Goal: Information Seeking & Learning: Learn about a topic

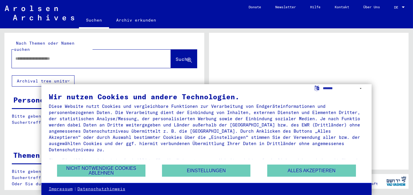
click at [47, 56] on div at bounding box center [84, 58] width 145 height 13
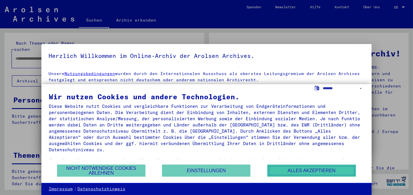
click at [301, 170] on button "Alles akzeptieren" at bounding box center [311, 171] width 89 height 12
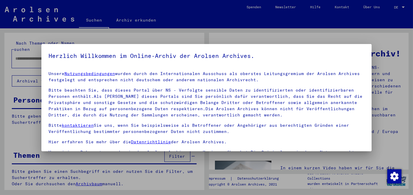
click at [384, 93] on div at bounding box center [206, 97] width 413 height 195
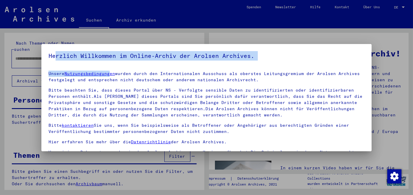
drag, startPoint x: 57, startPoint y: 49, endPoint x: 117, endPoint y: 68, distance: 63.2
click at [116, 68] on mat-dialog-container "Herzlich Willkommen im Online-Archiv der Arolsen Archives. Unsere Nutzungsbedin…" at bounding box center [206, 97] width 331 height 107
click at [336, 51] on h5 "Herzlich Willkommen im Online-Archiv der Arolsen Archives." at bounding box center [207, 55] width 317 height 9
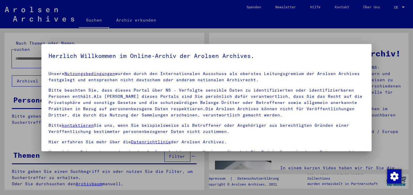
click at [11, 75] on div at bounding box center [206, 97] width 413 height 195
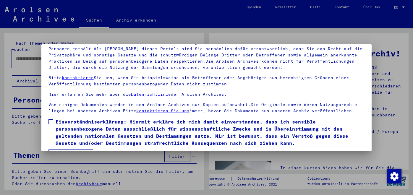
scroll to position [49, 0]
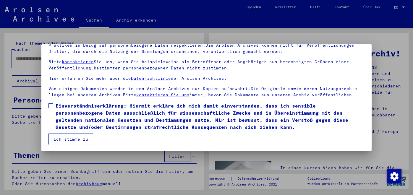
click at [71, 137] on button "Ich stimme zu" at bounding box center [71, 139] width 45 height 11
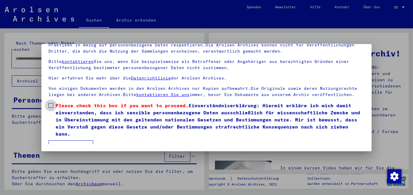
click at [52, 106] on span at bounding box center [51, 105] width 5 height 5
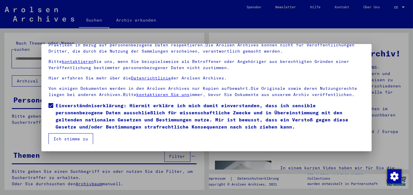
scroll to position [49, 0]
click at [75, 138] on button "Ich stimme zu" at bounding box center [71, 139] width 45 height 11
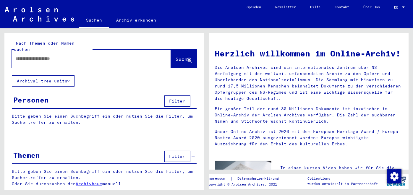
click at [41, 113] on p "Bitte geben Sie einen Suchbegriff ein oder nutzen Sie die Filter, um Suchertref…" at bounding box center [104, 119] width 185 height 12
click at [46, 75] on button "Archival tree units" at bounding box center [43, 80] width 63 height 11
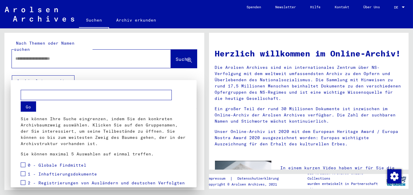
click at [206, 82] on div at bounding box center [206, 97] width 413 height 195
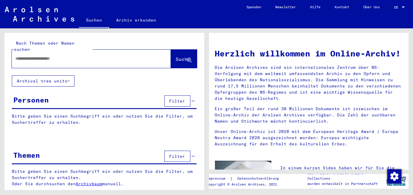
click at [70, 52] on div at bounding box center [82, 58] width 141 height 13
click at [70, 56] on input "text" at bounding box center [84, 59] width 138 height 6
click at [176, 56] on span "Suche" at bounding box center [183, 59] width 15 height 6
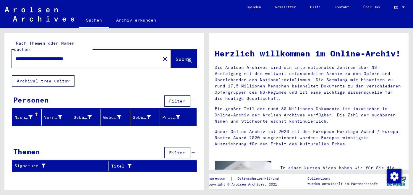
click at [64, 75] on button "Archival tree units" at bounding box center [43, 80] width 63 height 11
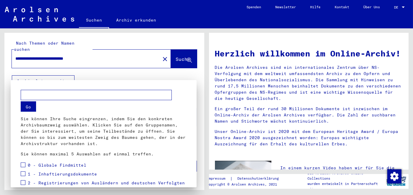
click at [28, 51] on div at bounding box center [206, 97] width 413 height 195
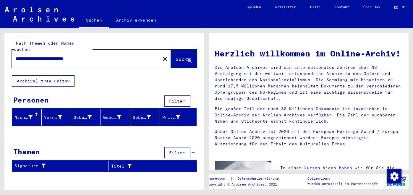
click at [66, 56] on input "**********" at bounding box center [84, 59] width 138 height 6
click at [176, 56] on span "Suche" at bounding box center [183, 59] width 15 height 6
click at [37, 113] on div at bounding box center [37, 114] width 2 height 2
click at [36, 113] on div at bounding box center [36, 114] width 1 height 3
click at [59, 115] on icon at bounding box center [60, 117] width 4 height 4
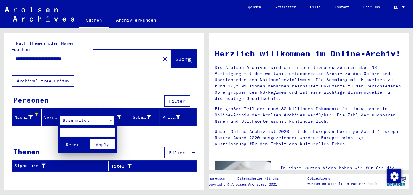
click at [75, 144] on span "Reset" at bounding box center [72, 144] width 13 height 5
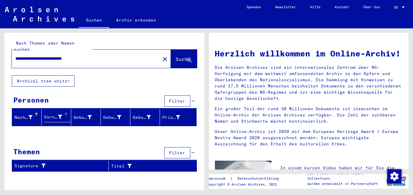
click at [25, 115] on div "Nachname" at bounding box center [23, 118] width 18 height 6
click at [45, 115] on div "Vorname" at bounding box center [53, 118] width 18 height 6
click at [84, 115] on div "Geburtsname" at bounding box center [83, 118] width 18 height 6
click at [109, 115] on div "Geburt‏" at bounding box center [112, 118] width 18 height 6
click at [140, 115] on div "Geburtsdatum" at bounding box center [142, 118] width 18 height 6
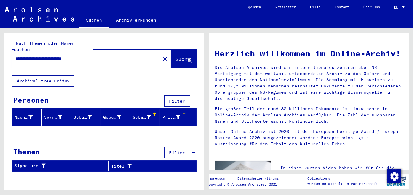
click at [167, 115] on div "Prisoner #" at bounding box center [171, 118] width 18 height 6
click at [195, 94] on div "Personen Filter" at bounding box center [104, 101] width 185 height 15
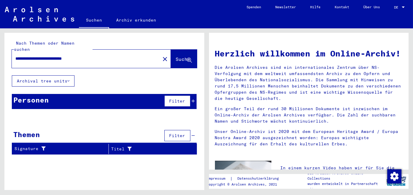
click at [194, 134] on icon at bounding box center [193, 136] width 3 height 4
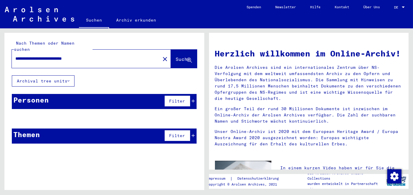
drag, startPoint x: 106, startPoint y: 53, endPoint x: -1, endPoint y: 51, distance: 107.1
click at [0, 51] on html "**********" at bounding box center [206, 97] width 413 height 195
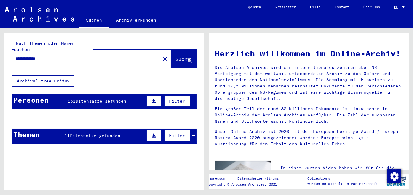
click at [57, 95] on div "Personen 151 Datensätze gefunden Filter" at bounding box center [104, 101] width 185 height 15
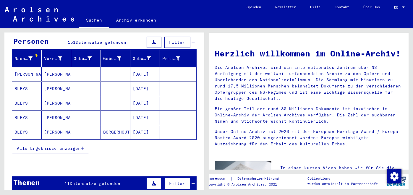
scroll to position [59, 0]
click at [111, 125] on mat-cell "BORGERHOUT" at bounding box center [116, 132] width 30 height 14
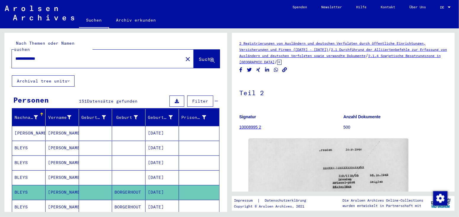
click at [33, 56] on input "**********" at bounding box center [97, 59] width 164 height 6
type input "**********"
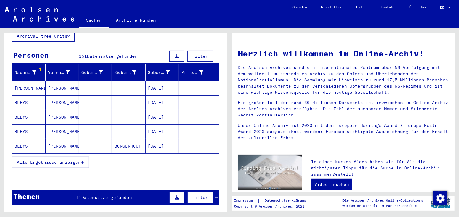
scroll to position [66, 0]
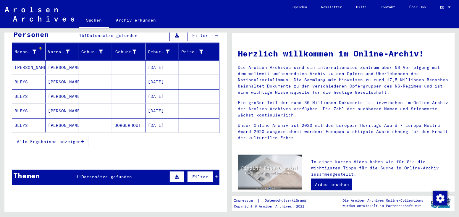
click at [67, 139] on span "Alle Ergebnisse anzeigen" at bounding box center [49, 141] width 64 height 5
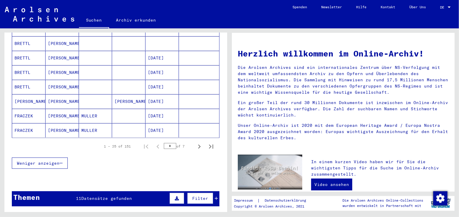
scroll to position [362, 0]
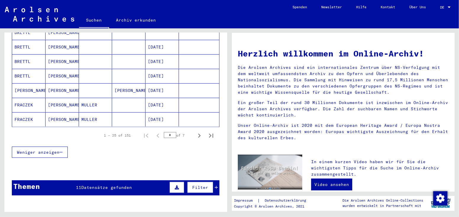
click at [167, 132] on input "*" at bounding box center [170, 135] width 12 height 6
click at [207, 132] on icon "Last page" at bounding box center [211, 136] width 8 height 8
type input "*"
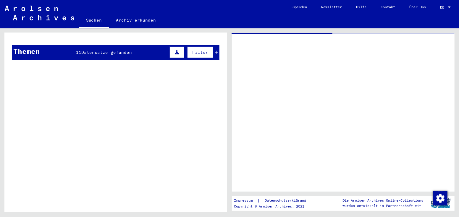
type input "**********"
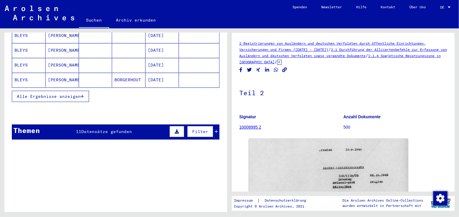
scroll to position [99, 0]
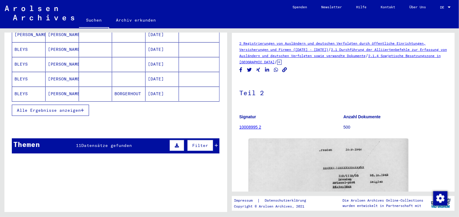
click at [78, 108] on span "Alle Ergebnisse anzeigen" at bounding box center [49, 110] width 64 height 5
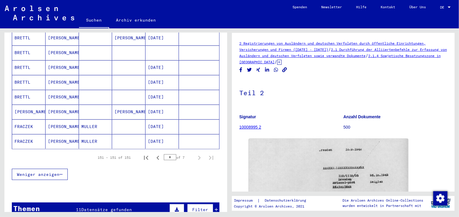
scroll to position [362, 0]
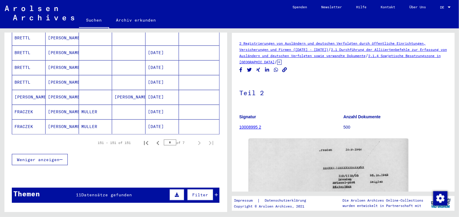
click at [57, 157] on span "Weniger anzeigen" at bounding box center [38, 159] width 43 height 5
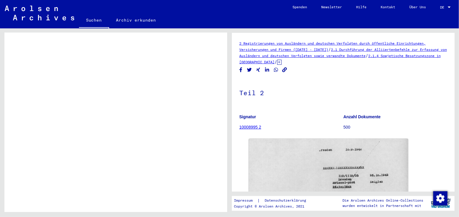
scroll to position [304, 0]
click at [57, 149] on mat-cell "[PERSON_NAME]" at bounding box center [62, 155] width 33 height 14
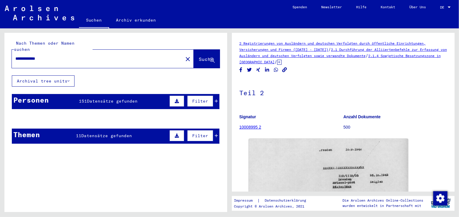
click at [64, 56] on input "**********" at bounding box center [97, 59] width 164 height 6
click at [59, 75] on button "Archival tree units" at bounding box center [43, 80] width 63 height 11
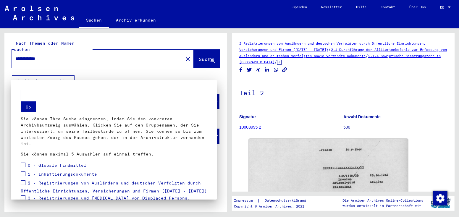
click at [217, 70] on div at bounding box center [229, 108] width 459 height 217
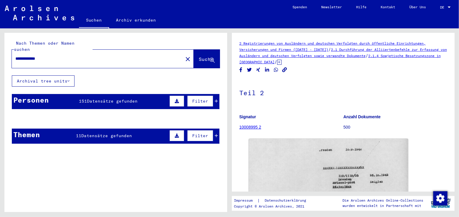
drag, startPoint x: 57, startPoint y: 52, endPoint x: -2, endPoint y: 52, distance: 58.6
click at [0, 52] on html "**********" at bounding box center [229, 108] width 459 height 217
click at [128, 20] on link "Archiv erkunden" at bounding box center [136, 20] width 54 height 14
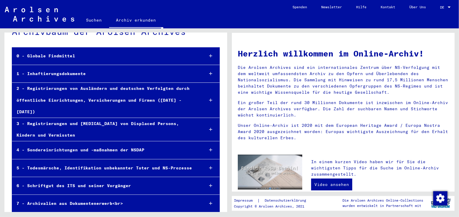
scroll to position [26, 0]
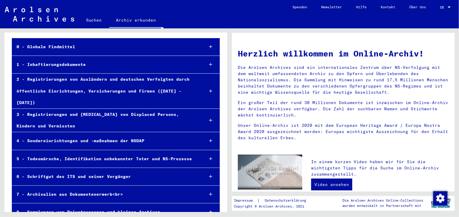
click at [30, 135] on div "4 - Sondereinrichtungen und -maßnahmen der NSDAP" at bounding box center [105, 141] width 187 height 12
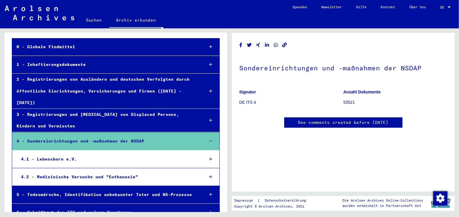
click at [137, 20] on link "Archiv erkunden" at bounding box center [136, 20] width 54 height 15
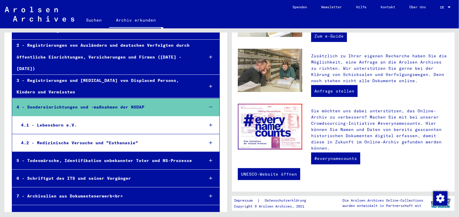
scroll to position [62, 0]
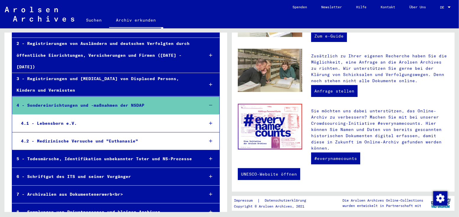
drag, startPoint x: 62, startPoint y: 205, endPoint x: 41, endPoint y: 203, distance: 20.8
click at [41, 195] on div "8 - Sammlungen von Privatpersonen und kleinen Archiven" at bounding box center [105, 213] width 187 height 12
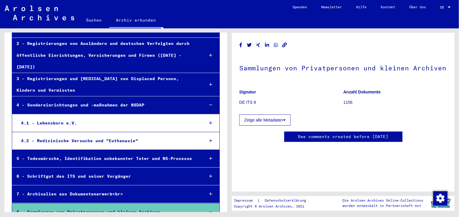
click at [66, 188] on div "7 - Archivalien aus Dokumentenerwerb<br>" at bounding box center [105, 194] width 187 height 12
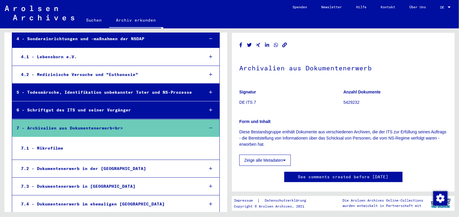
scroll to position [127, 0]
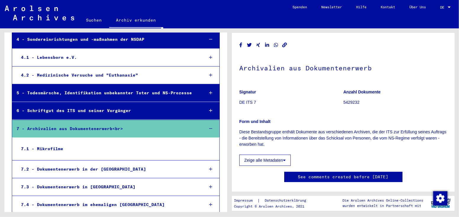
click at [55, 123] on div "7 - Archivalien aus Dokumentenerwerb<br>" at bounding box center [105, 129] width 187 height 12
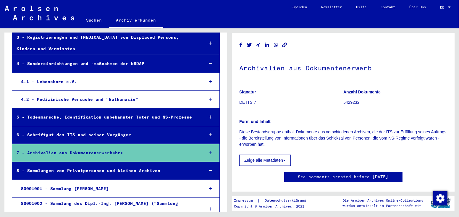
click at [25, 165] on div "8 - Sammlungen von Privatpersonen und kleinen Archiven" at bounding box center [105, 171] width 187 height 12
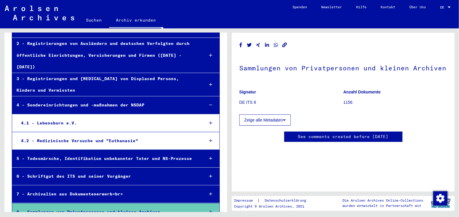
click at [68, 171] on div "6 - Schriftgut des ITS und seiner Vorgänger" at bounding box center [105, 177] width 187 height 12
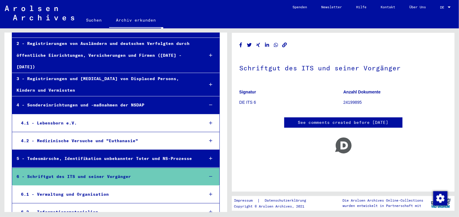
scroll to position [127, 0]
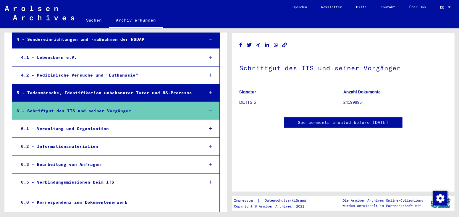
click at [74, 105] on mat-tree-node "6 - Schriftgut des ITS und seiner Vorgänger" at bounding box center [116, 111] width 208 height 18
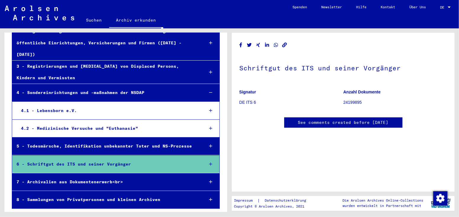
scroll to position [62, 0]
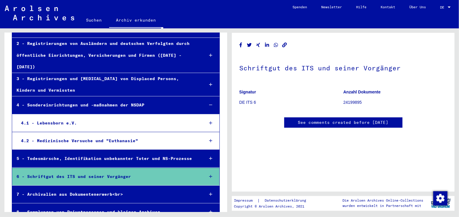
click at [72, 99] on div "4 - Sondereinrichtungen und -maßnahmen der NSDAP" at bounding box center [105, 105] width 187 height 12
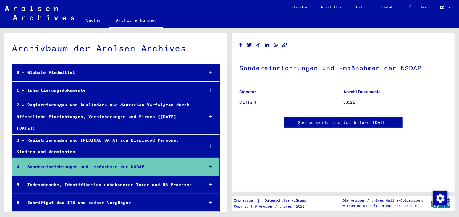
click at [128, 20] on link "Archiv erkunden" at bounding box center [136, 20] width 54 height 15
